Goal: Entertainment & Leisure: Browse casually

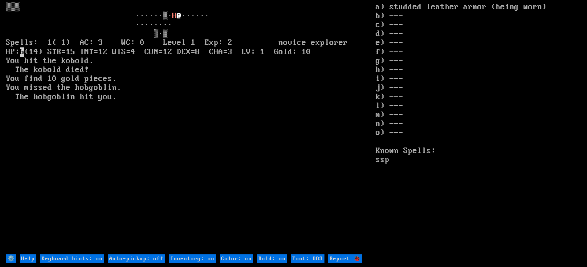
click at [318, 177] on larn "H @ ······ ········ ▒·▒ Spells: 1( 1) AC: 3 WC: 0 Level 1 Exp: 2 novice explore…" at bounding box center [191, 128] width 370 height 251
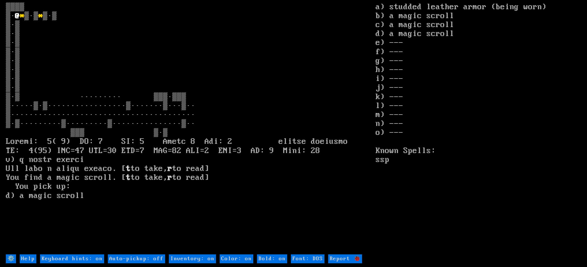
click at [318, 177] on larn "▒▒▒▒ ▒· @ * ▒·▒ * t to take, r to read] You find a magic scroll. [ t to take, r…" at bounding box center [191, 128] width 370 height 251
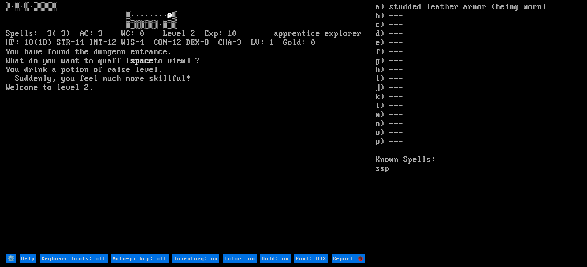
click at [320, 179] on larn "@ ▒ ▒▒▒▒▒▒▒·▒▒▒ Spells: 3( 3) AC: 3 WC: 0 Level 2 Exp: 10 apprentice explorer H…" at bounding box center [191, 128] width 370 height 251
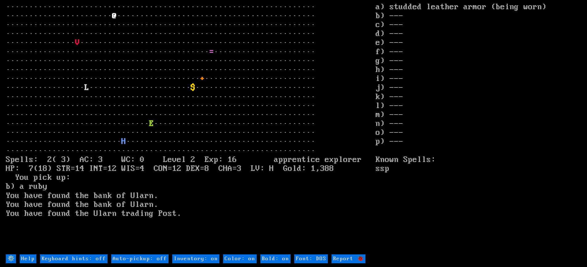
click at [320, 179] on larn "··································································· ···········…" at bounding box center [191, 128] width 370 height 251
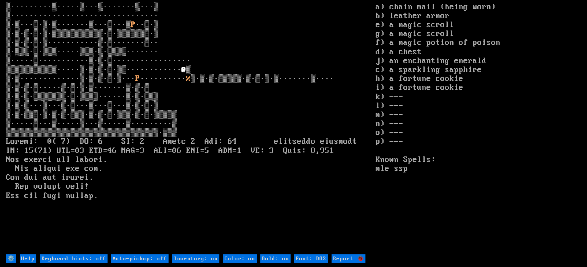
click at [310, 180] on larn "▒·········▒·····▒···▒·······▒···▒ ▒································ ▒·▒···▒·▒·▒…" at bounding box center [191, 128] width 370 height 251
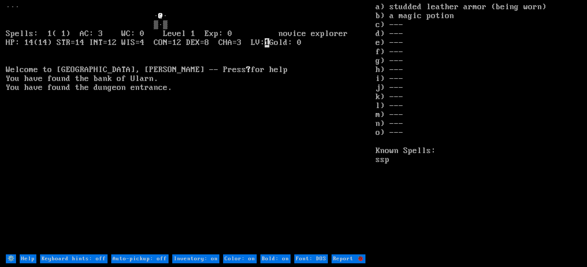
click at [315, 189] on larn "@ · ▒·▒ Spells: 1( 1) AC: 3 WC: 0 Level 1 Exp: 0 novice explorer HP: 14(14) STR…" at bounding box center [191, 128] width 370 height 251
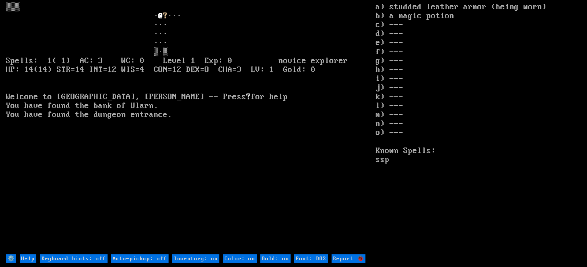
click at [315, 189] on larn "▒▒▒ · @ ? ?" at bounding box center [191, 128] width 370 height 251
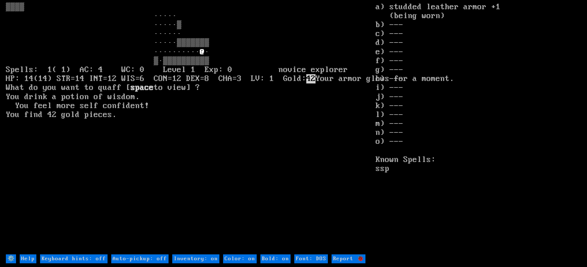
click at [315, 189] on larn "@ · ▒·▒▒▒▒▒▒▒▒▒▒ Spells: 1( 1) AC: 4 WC: 0 Level 1 Exp: 0 novice explorer HP: 1…" at bounding box center [191, 128] width 370 height 251
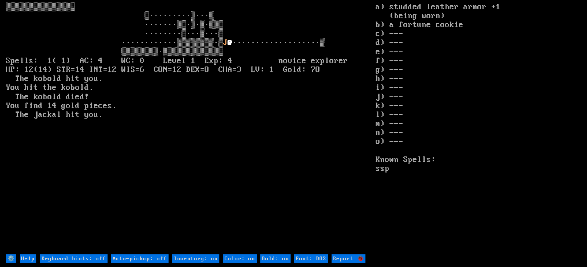
click at [299, 191] on larn "J @ ···················▒ ▒▒▒▒▒▒▒▒·▒▒▒▒▒▒▒▒▒▒▒▒▒ Spells: 1( 1) AC: 4 WC: 0 Level…" at bounding box center [191, 128] width 370 height 251
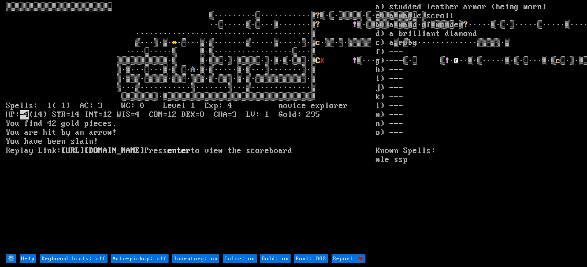
click at [373, 127] on larn "▒▒▒▒▒▒▒▒▒▒▒▒▒▒▒▒▒▒▒▒▒▒▒ ▒·········▒···········▒ ? ▒·▒·▒▒▒▒▒·▒·▒▒▒▒▒▒▒▒▒·▒ ··▒··…" at bounding box center [191, 128] width 370 height 251
